Goal: Task Accomplishment & Management: Complete application form

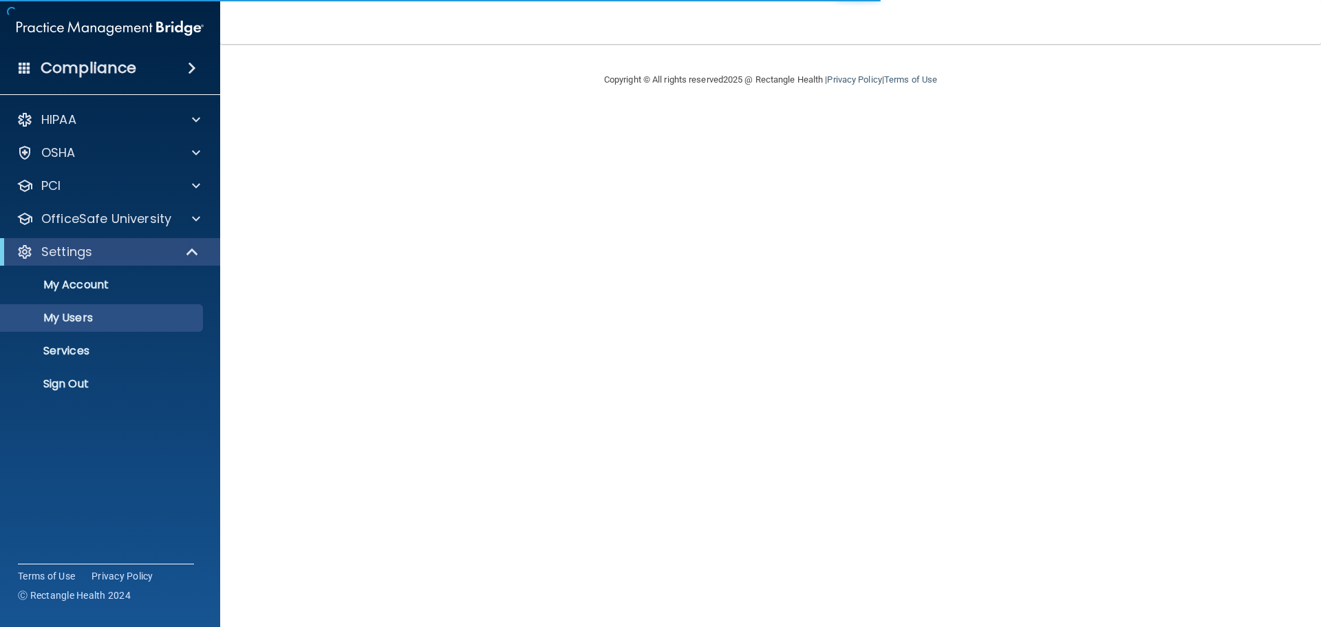
select select "20"
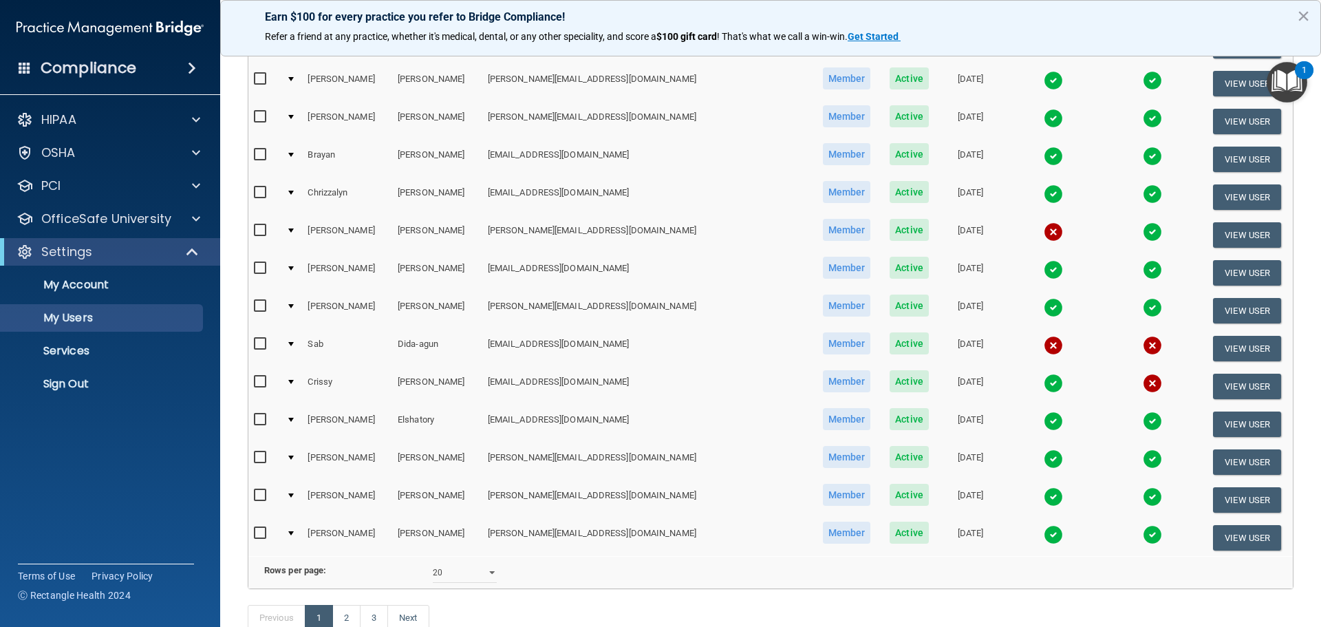
scroll to position [275, 0]
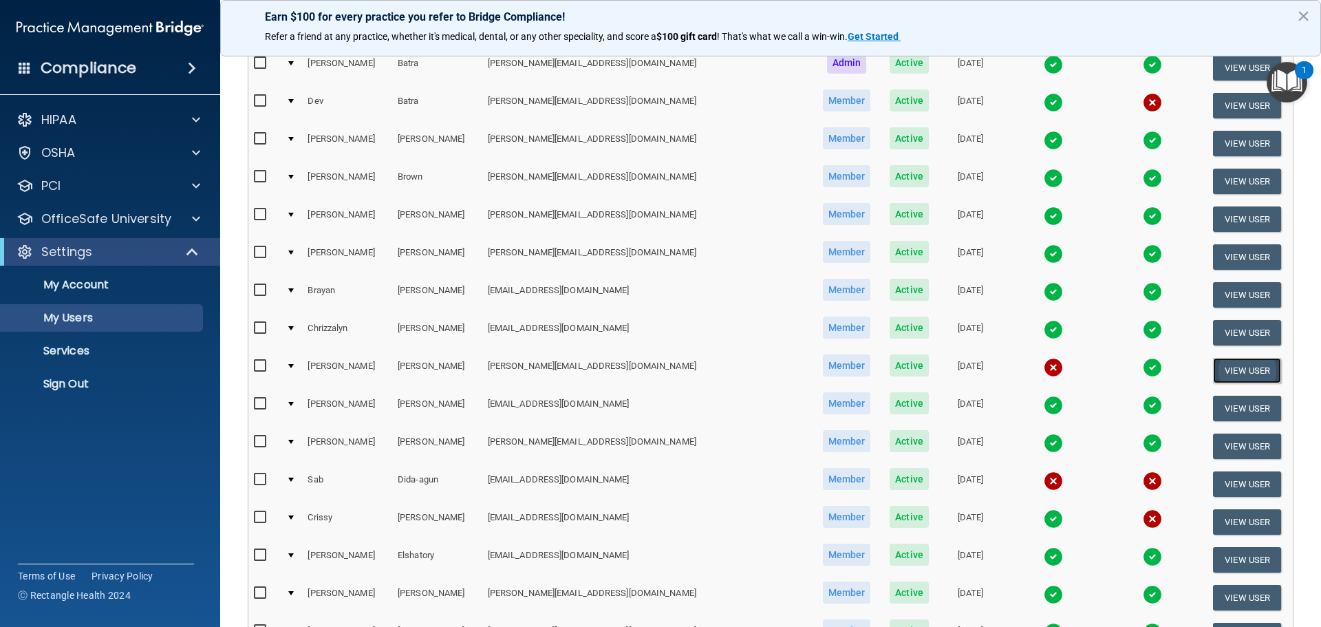
click at [1235, 373] on button "View User" at bounding box center [1247, 370] width 68 height 25
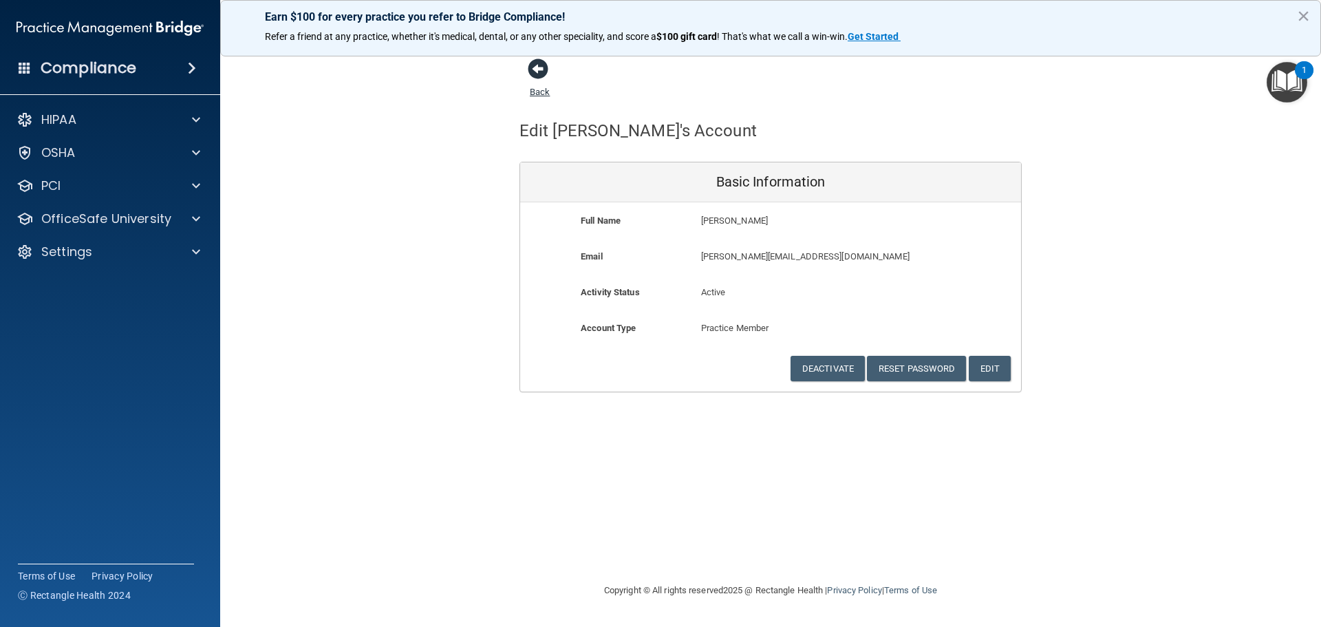
click at [541, 77] on span at bounding box center [538, 68] width 21 height 21
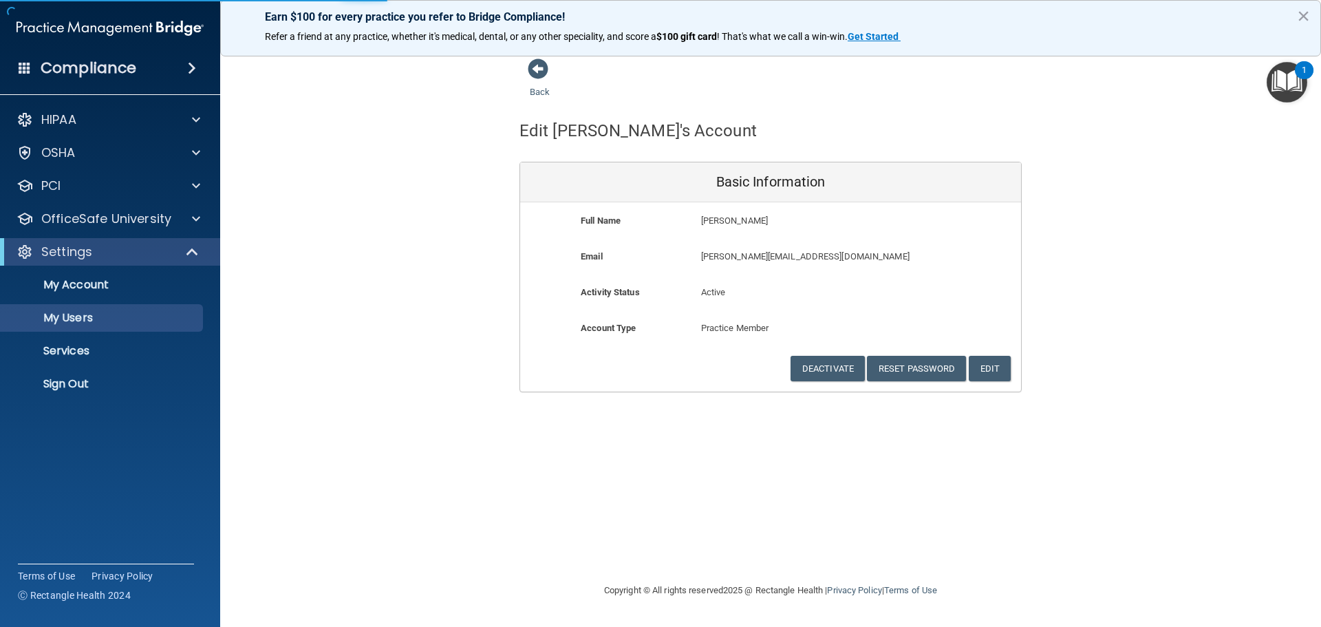
select select "20"
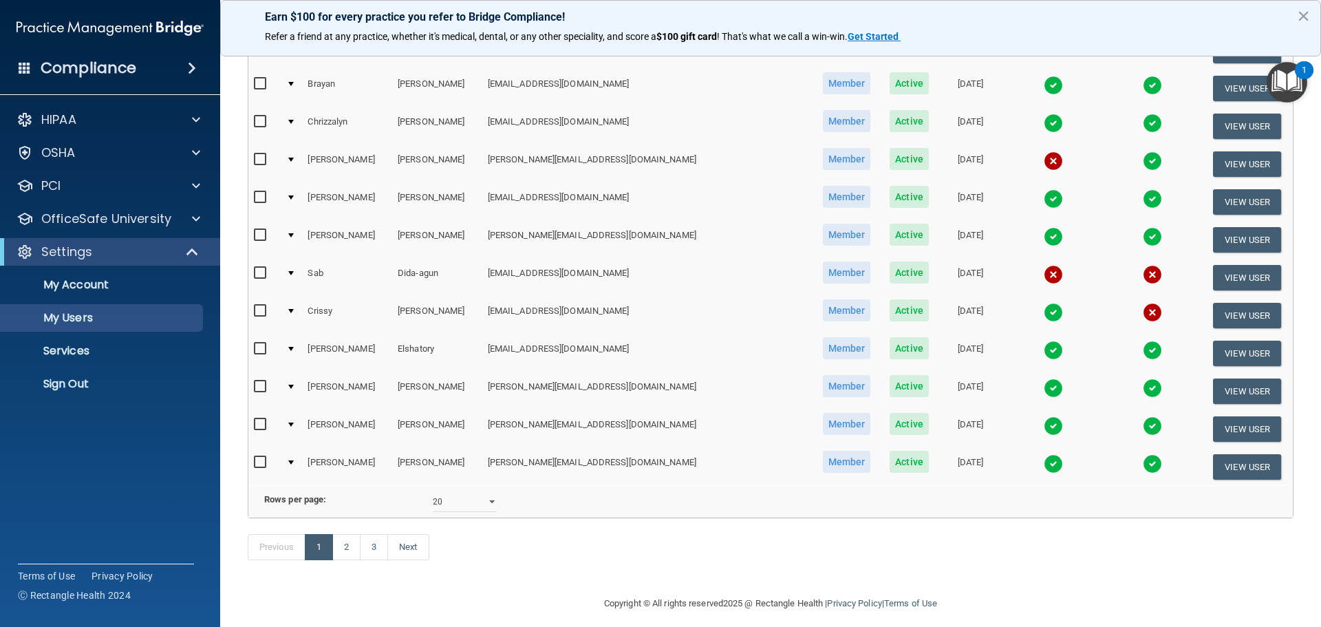
scroll to position [512, 0]
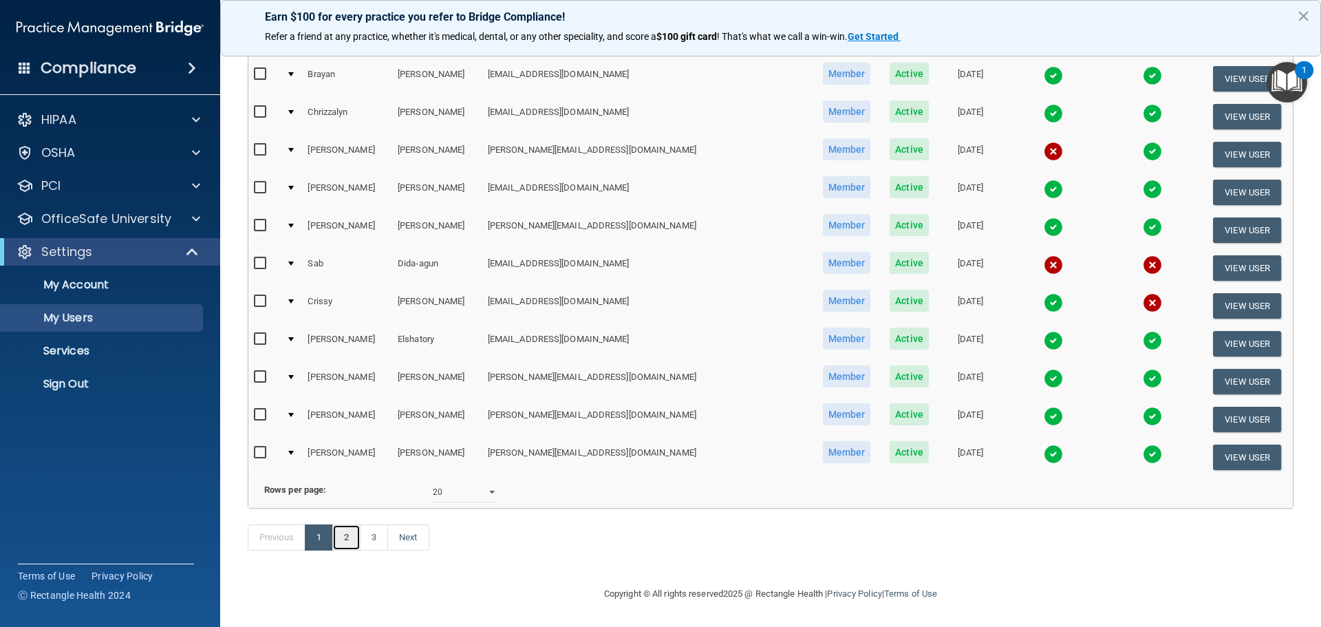
click at [345, 537] on link "2" at bounding box center [346, 537] width 28 height 26
select select "20"
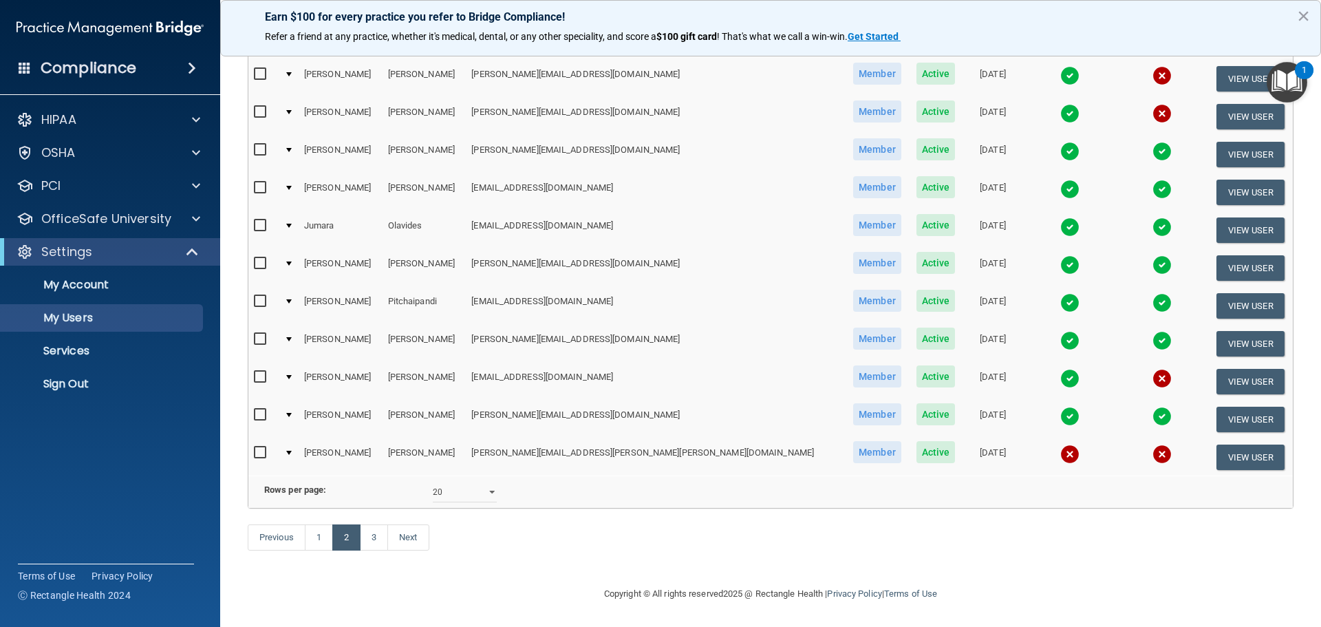
scroll to position [512, 0]
click at [383, 536] on link "3" at bounding box center [374, 537] width 28 height 26
select select "20"
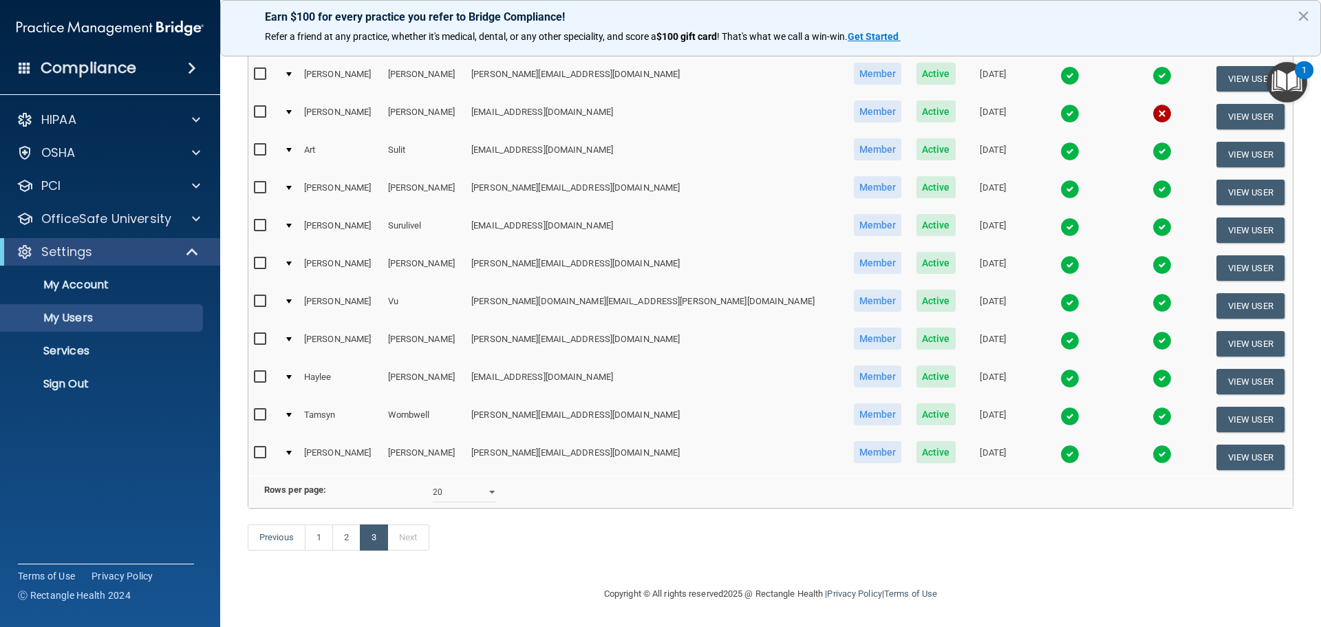
scroll to position [275, 0]
click at [323, 542] on link "1" at bounding box center [319, 537] width 28 height 26
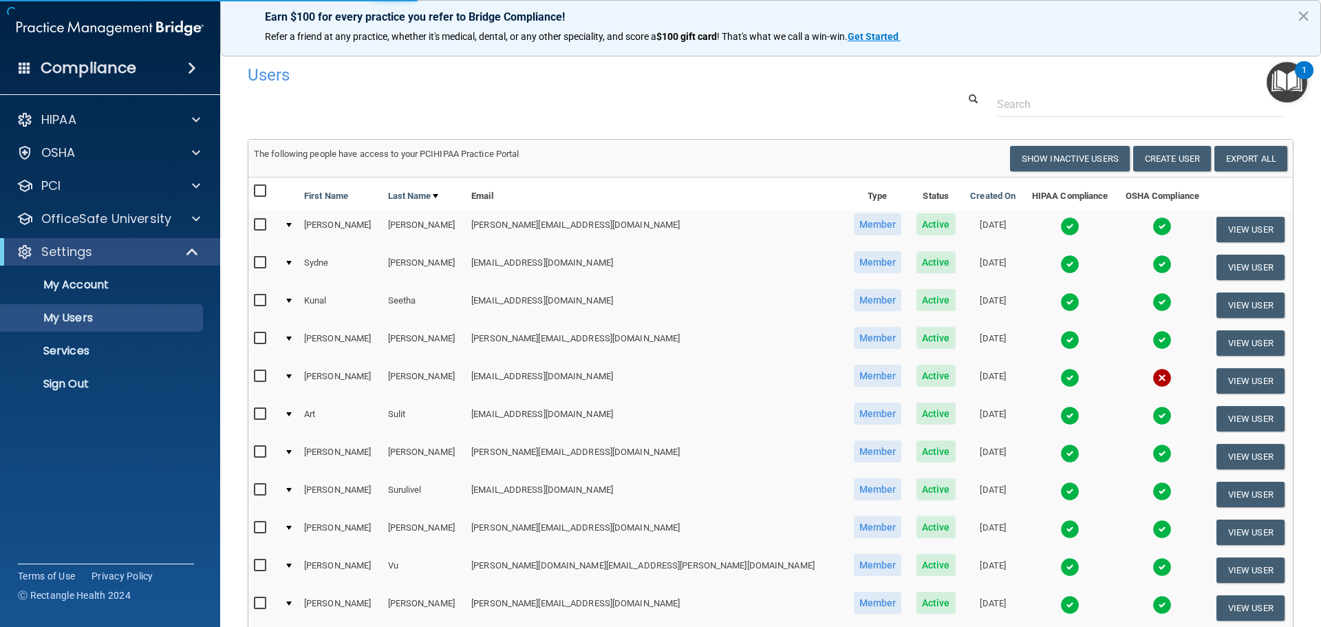
select select "20"
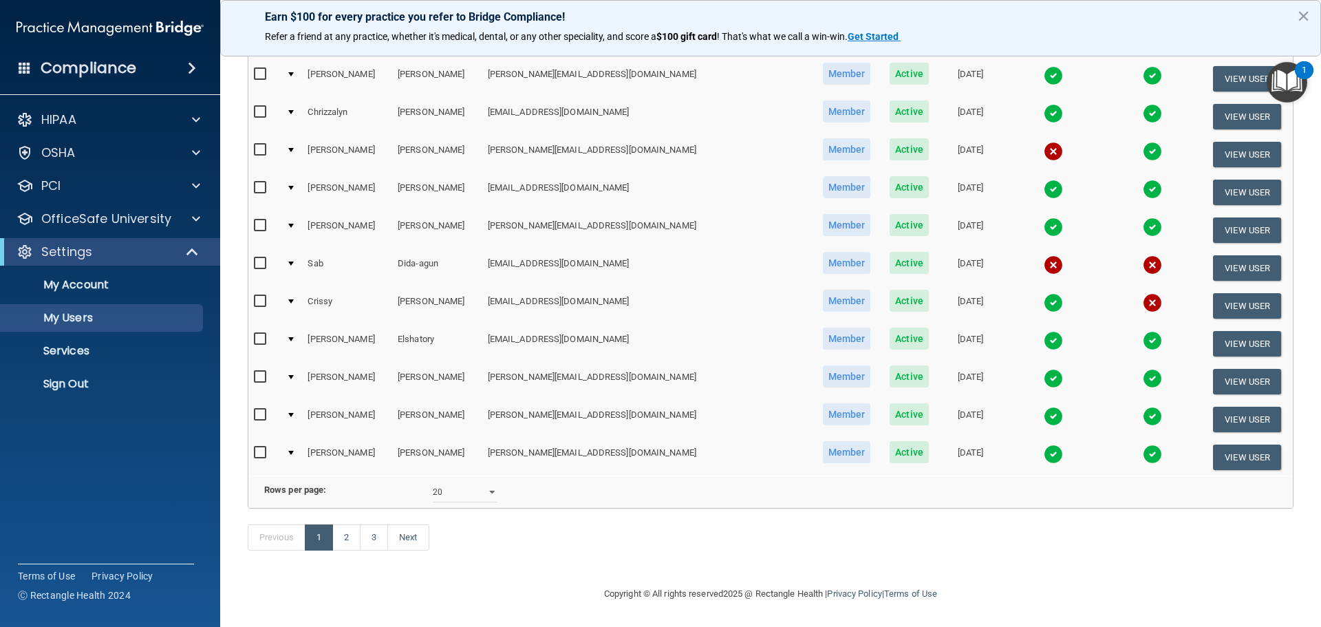
scroll to position [512, 0]
click at [347, 534] on link "2" at bounding box center [346, 537] width 28 height 26
select select "20"
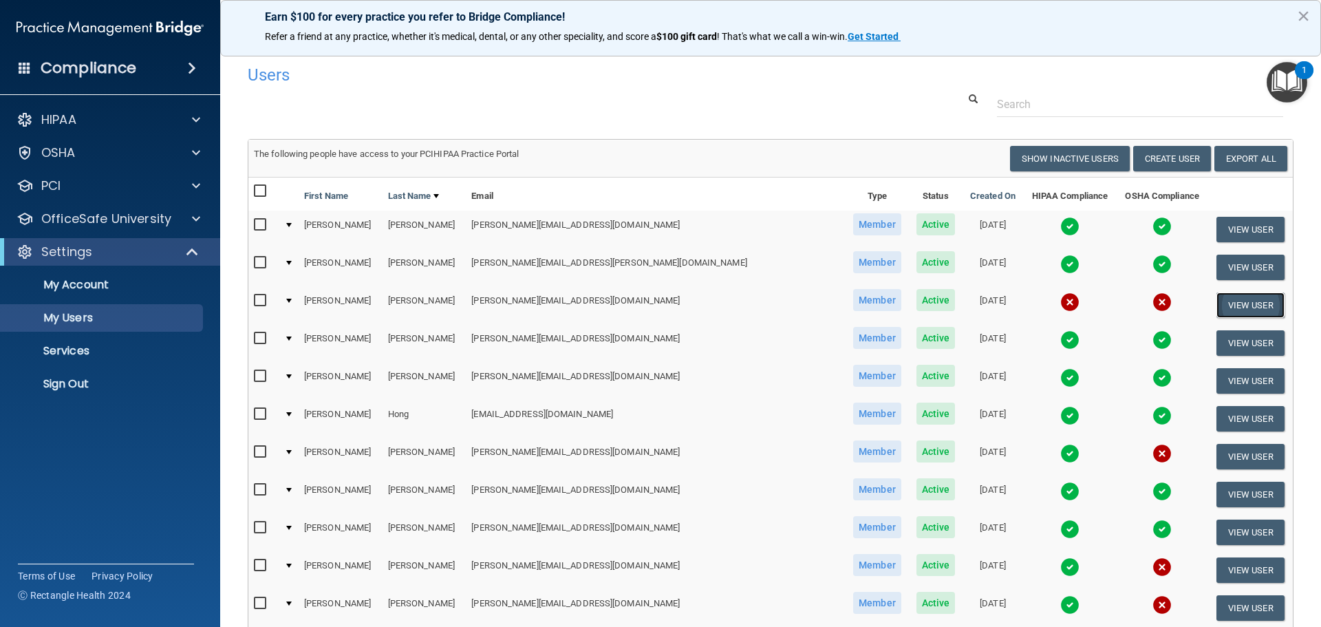
click at [1224, 302] on button "View User" at bounding box center [1250, 304] width 68 height 25
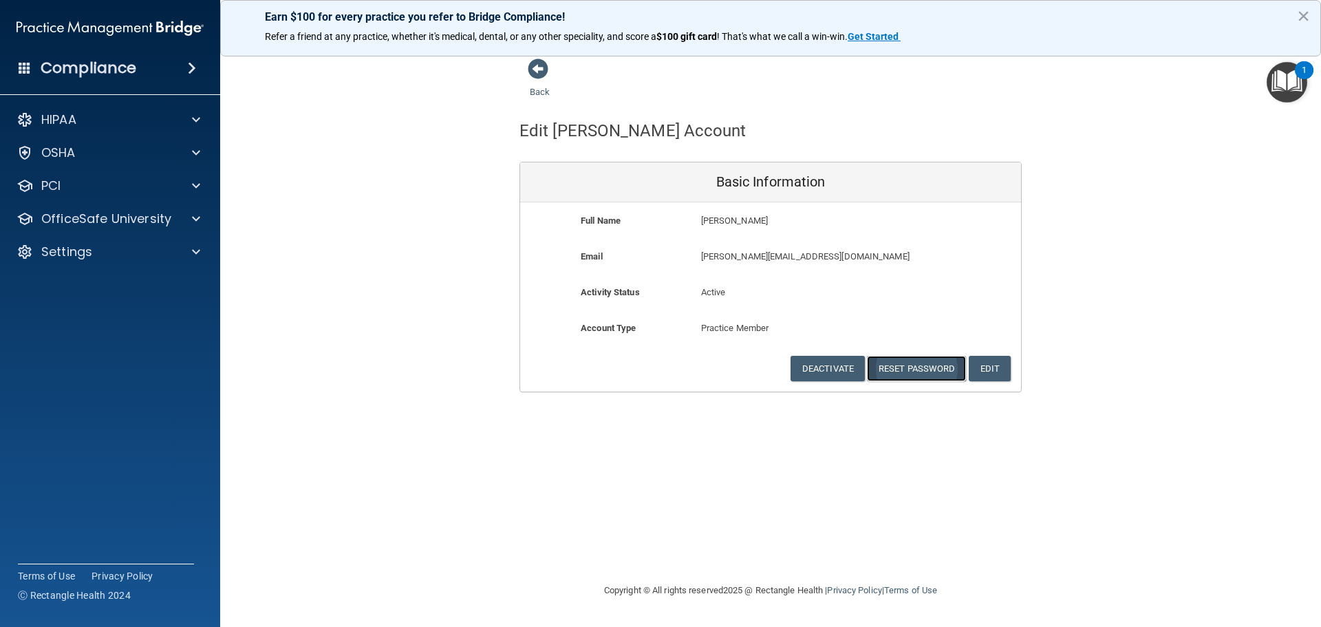
click at [927, 364] on button "Reset Password" at bounding box center [916, 368] width 99 height 25
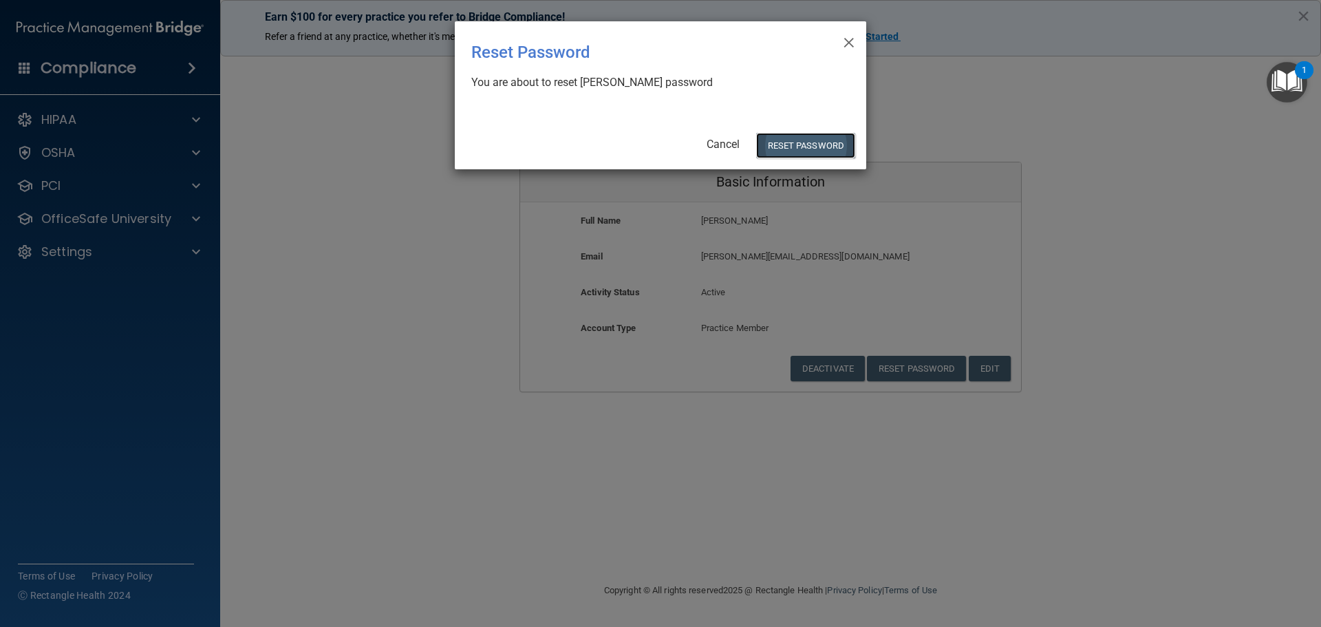
click at [810, 143] on button "Reset Password" at bounding box center [805, 145] width 99 height 25
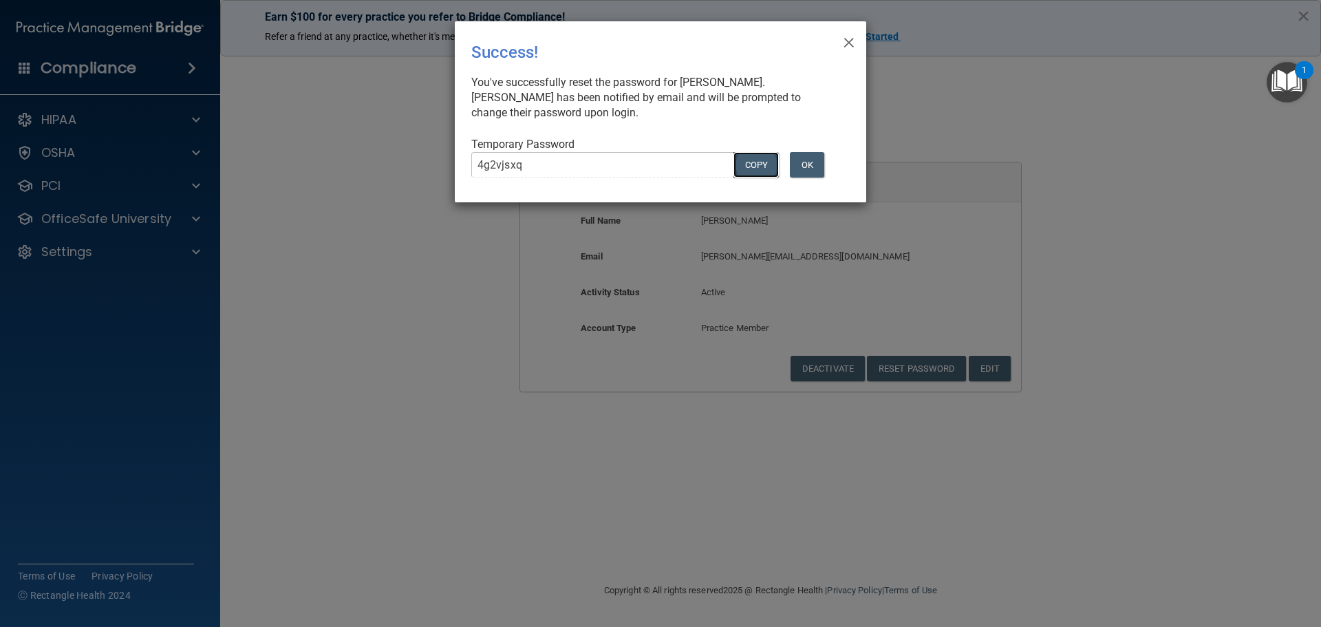
click at [764, 164] on button "COPY" at bounding box center [755, 164] width 45 height 25
click at [806, 162] on button "OK" at bounding box center [807, 164] width 34 height 25
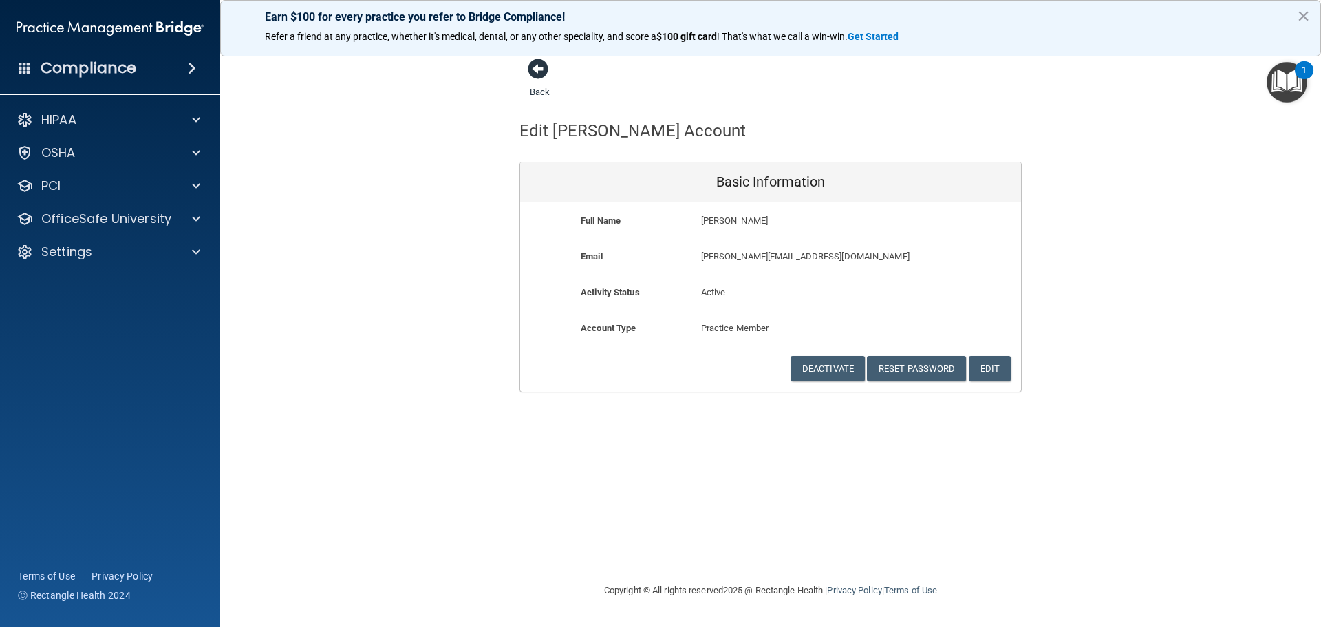
click at [531, 72] on span at bounding box center [538, 68] width 21 height 21
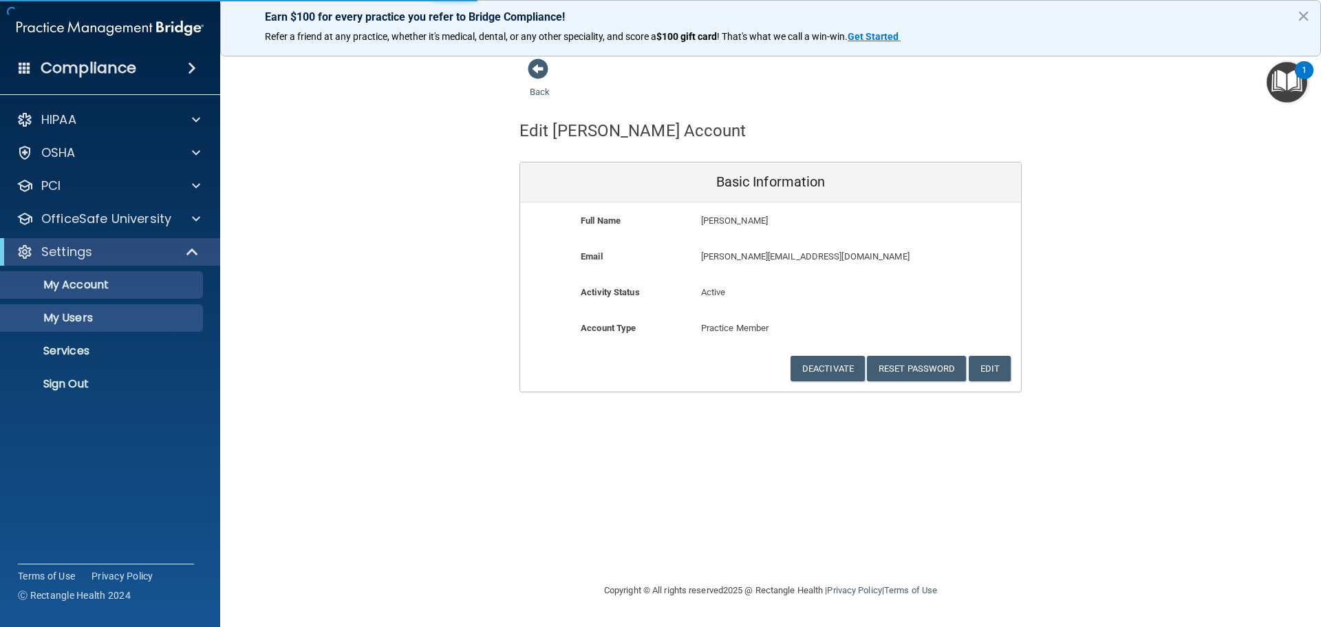
select select "20"
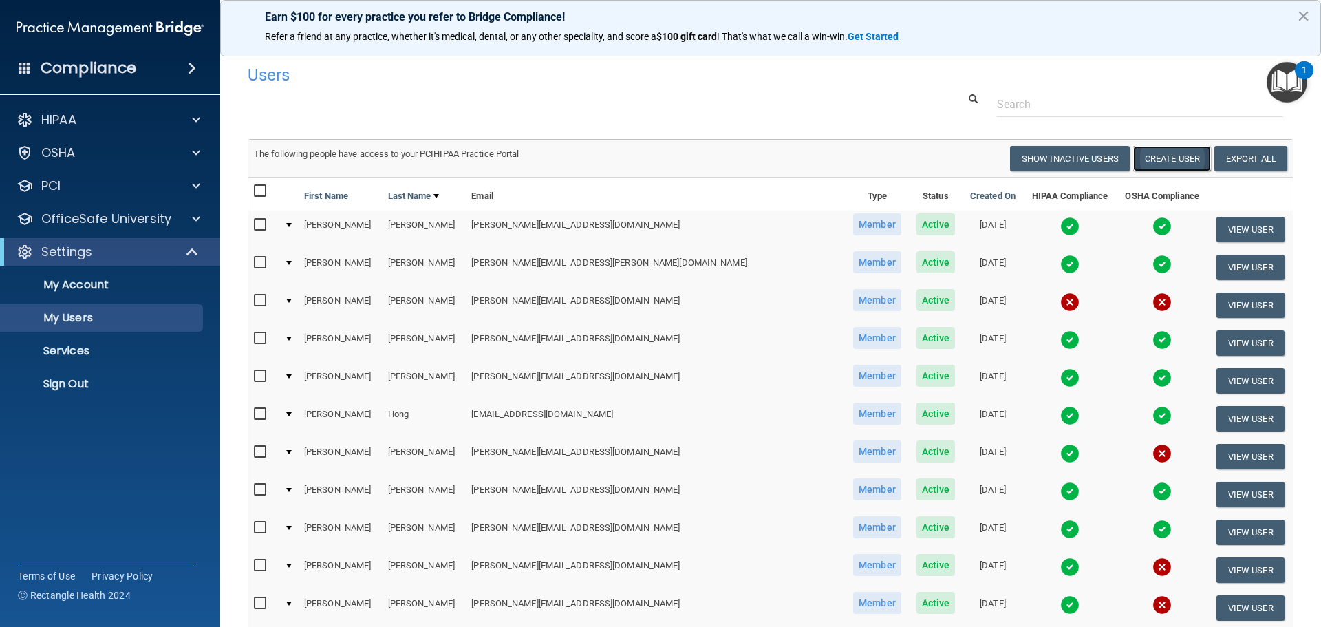
click at [1170, 160] on button "Create User" at bounding box center [1172, 158] width 78 height 25
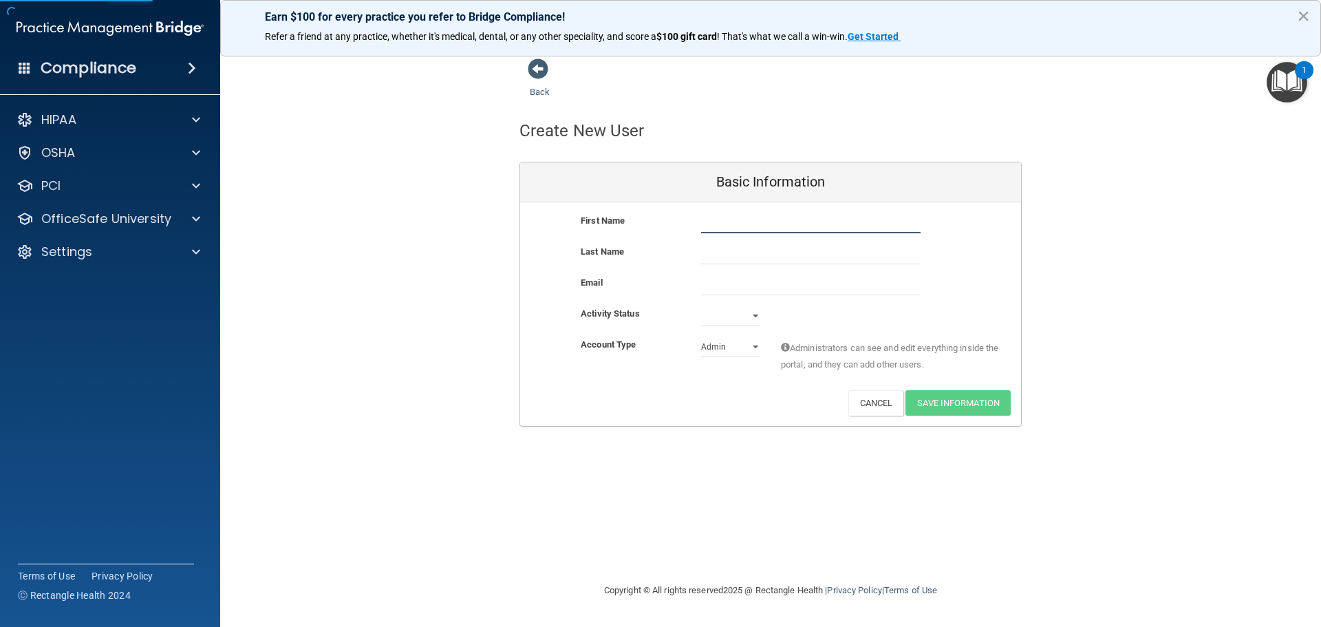
click at [803, 219] on input "text" at bounding box center [810, 223] width 219 height 21
type input "[PERSON_NAME]"
click at [732, 246] on input "So" at bounding box center [810, 254] width 219 height 21
type input "Solyar"
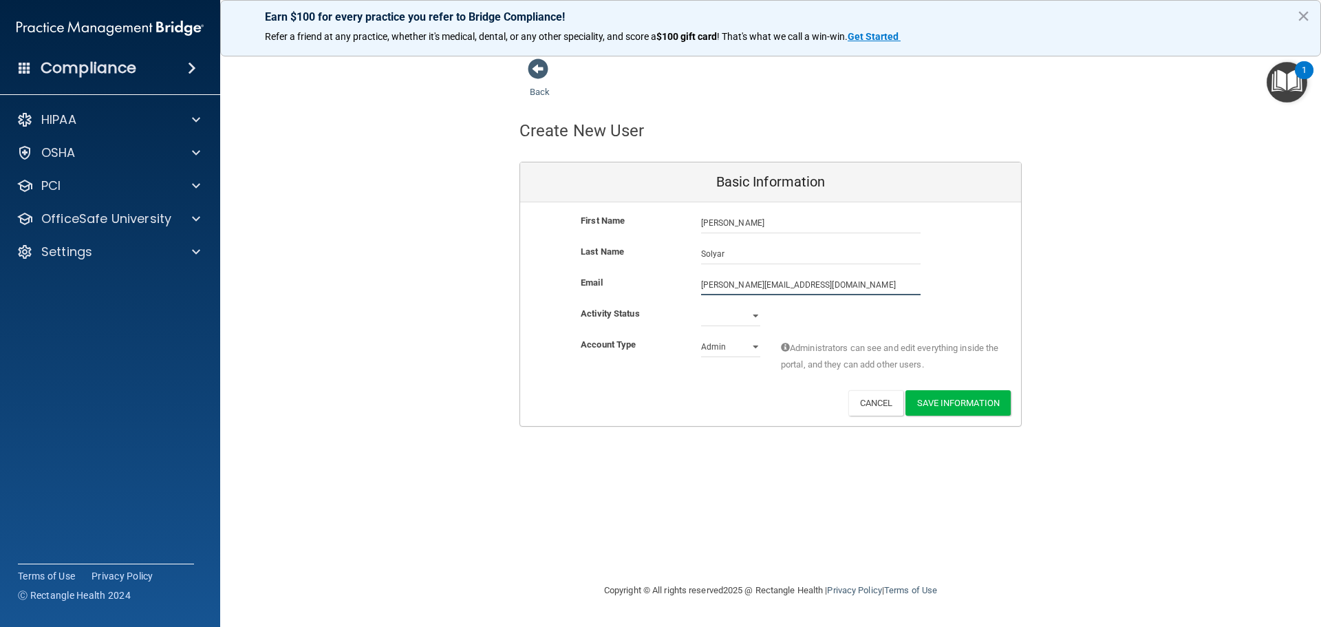
type input "[PERSON_NAME][EMAIL_ADDRESS][DOMAIN_NAME]"
click at [727, 316] on select "Active Inactive" at bounding box center [730, 318] width 59 height 21
select select "active"
click at [701, 305] on select "Active Inactive" at bounding box center [730, 315] width 59 height 21
click at [722, 347] on select "Admin Member" at bounding box center [730, 346] width 59 height 21
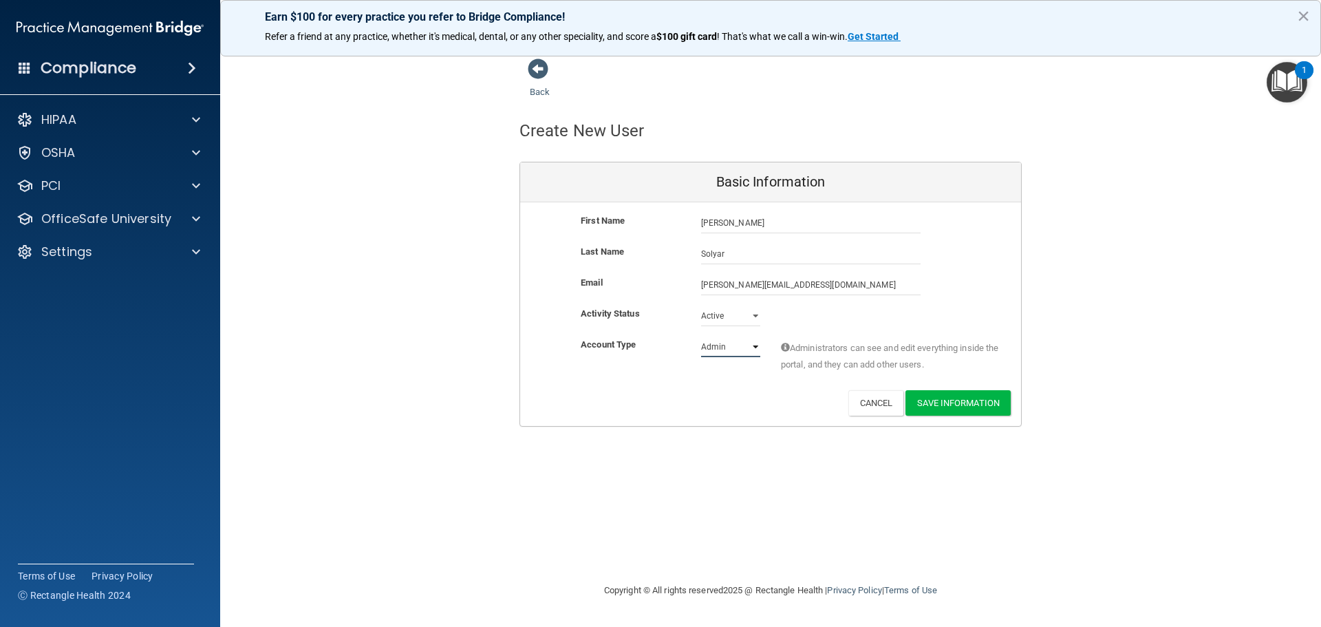
select select "practice_member"
click at [701, 336] on select "Admin Member" at bounding box center [730, 346] width 59 height 21
click at [945, 407] on button "Save Information" at bounding box center [957, 402] width 105 height 25
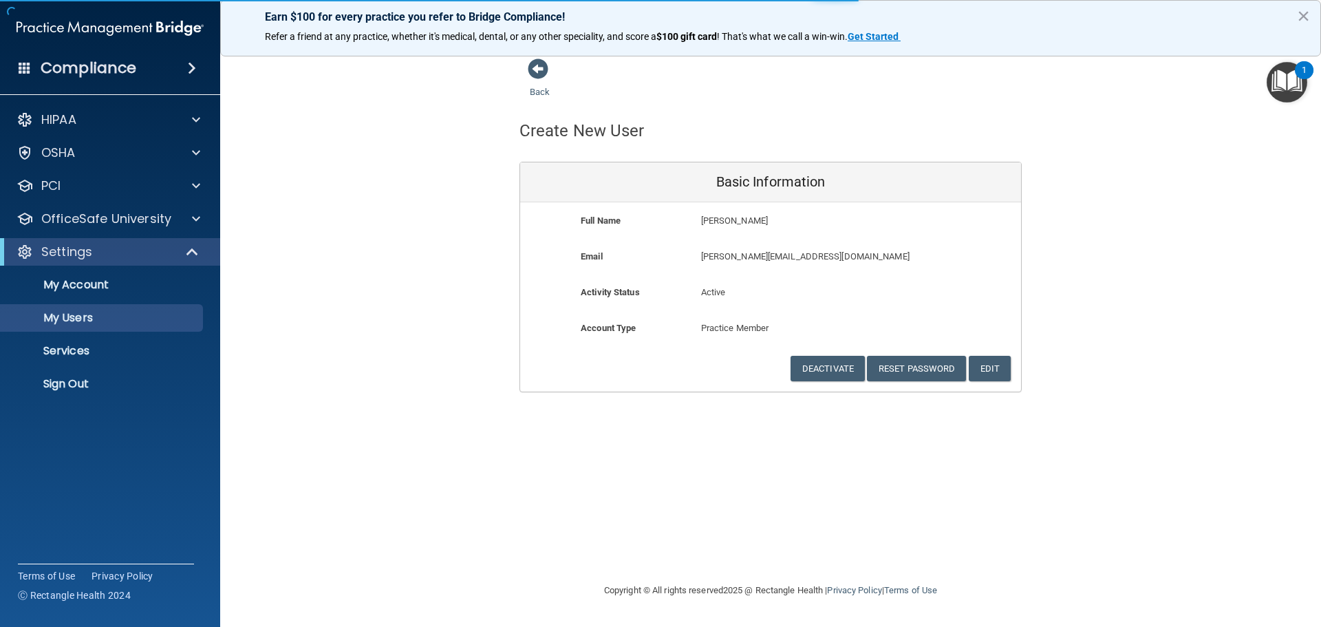
select select "20"
